Goal: Information Seeking & Learning: Learn about a topic

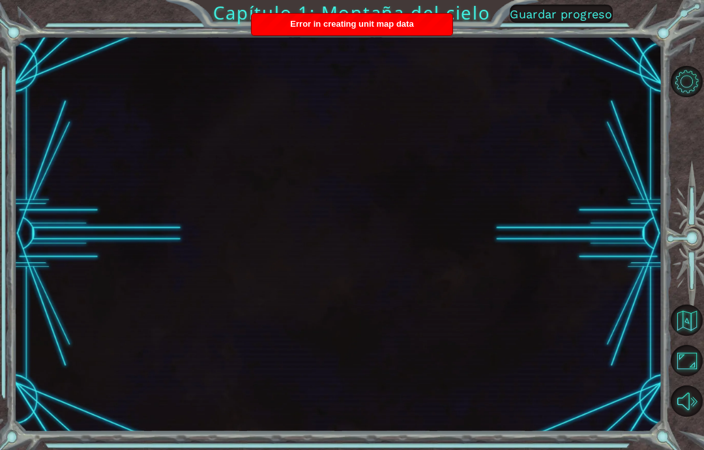
click at [402, 48] on div at bounding box center [338, 234] width 648 height 396
click at [695, 336] on button "Volver al mapa" at bounding box center [686, 320] width 31 height 31
click at [685, 336] on button "Volver al mapa" at bounding box center [686, 320] width 31 height 31
